Goal: Navigation & Orientation: Find specific page/section

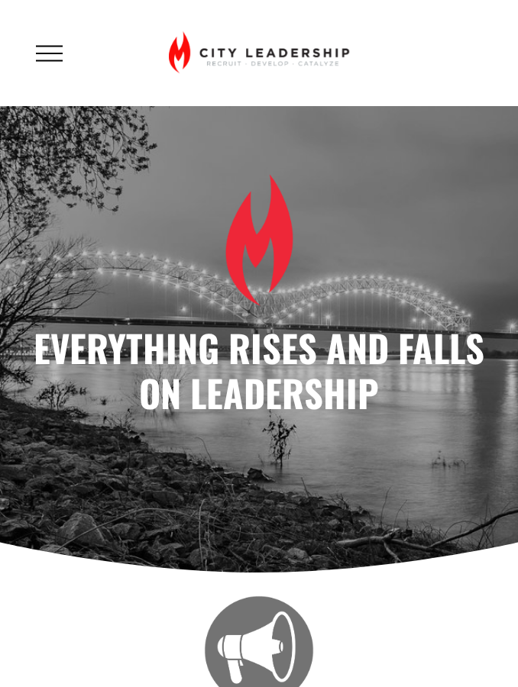
click at [42, 60] on div at bounding box center [49, 61] width 27 height 2
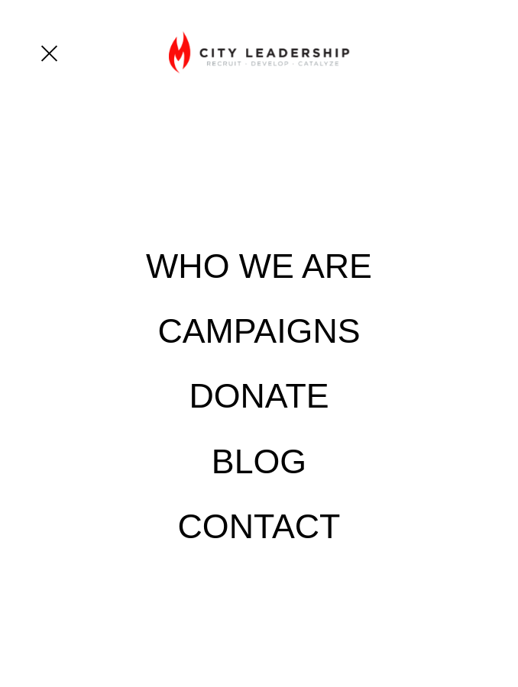
click at [292, 267] on link "WHO WE ARE" at bounding box center [259, 266] width 226 height 34
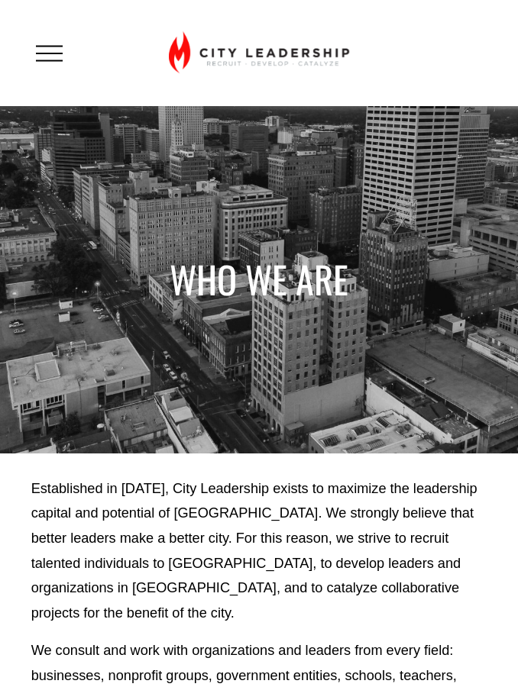
click at [32, 60] on button "Open Menu Close Menu" at bounding box center [49, 53] width 36 height 28
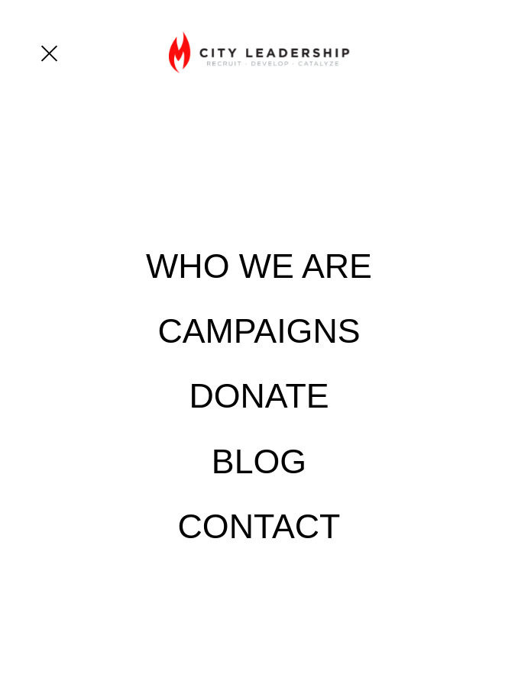
click at [49, 56] on div at bounding box center [49, 53] width 27 height 27
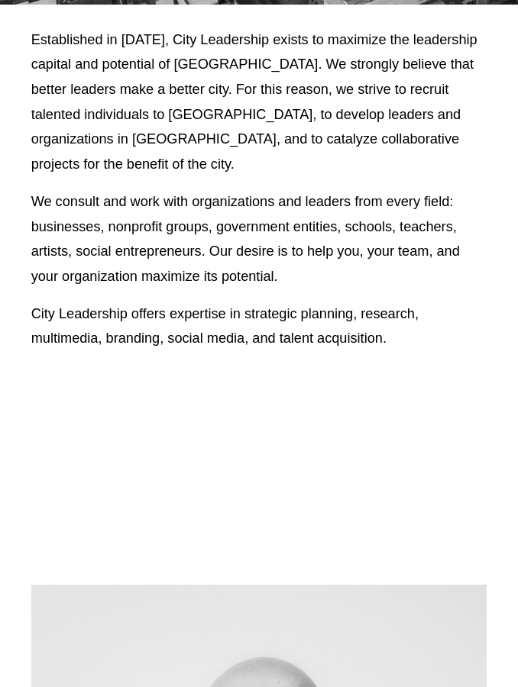
scroll to position [448, 0]
